Goal: Check status: Check status

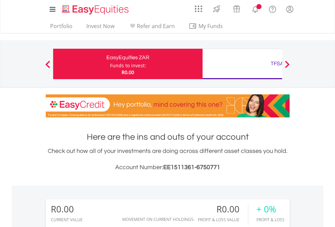
scroll to position [65, 106]
click at [110, 64] on div "Funds to invest:" at bounding box center [128, 65] width 36 height 7
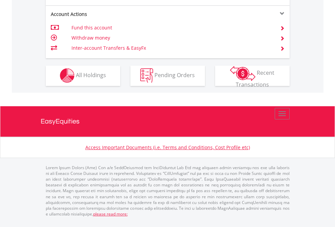
scroll to position [633, 0]
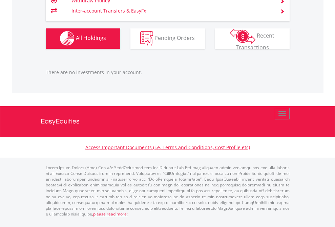
scroll to position [65, 106]
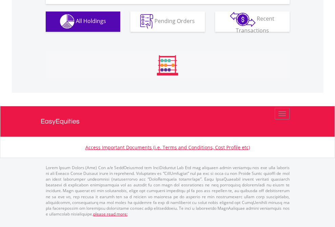
scroll to position [670, 0]
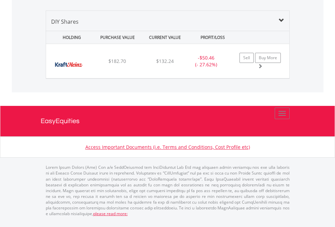
scroll to position [65, 106]
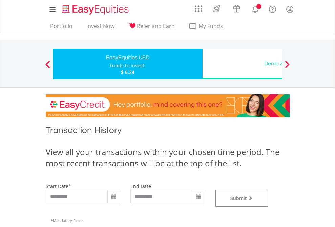
type input "**********"
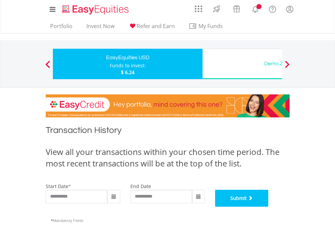
click at [268, 207] on button "Submit" at bounding box center [241, 198] width 53 height 17
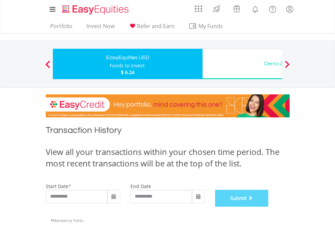
scroll to position [275, 0]
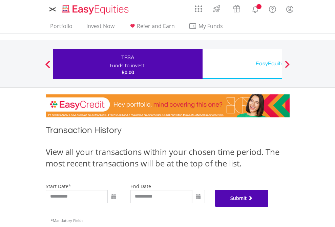
click at [268, 207] on button "Submit" at bounding box center [241, 198] width 53 height 17
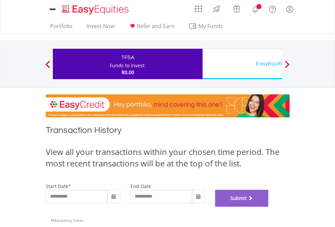
scroll to position [275, 0]
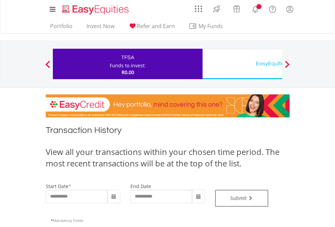
click at [242, 64] on div "EasyEquities USD" at bounding box center [276, 63] width 141 height 9
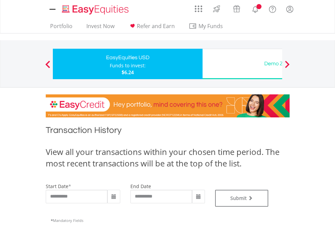
type input "**********"
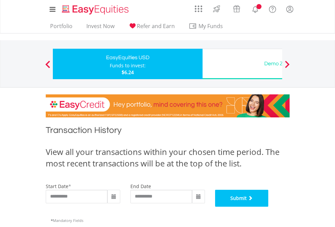
click at [268, 207] on button "Submit" at bounding box center [241, 198] width 53 height 17
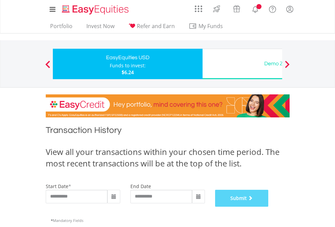
scroll to position [275, 0]
